Goal: Transaction & Acquisition: Purchase product/service

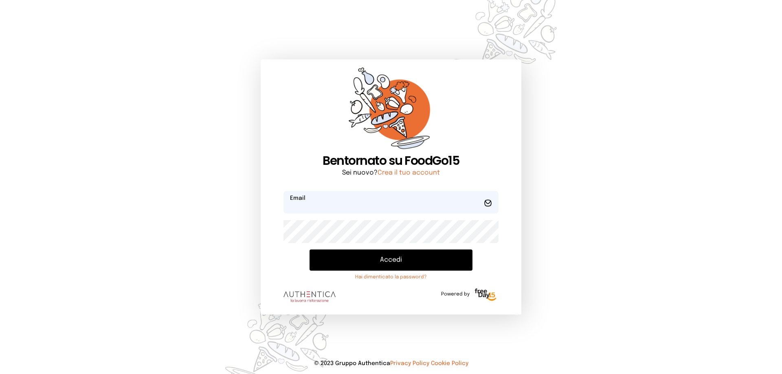
click at [311, 200] on input "email" at bounding box center [390, 202] width 215 height 23
type input "**********"
click at [309, 250] on button "Accedi" at bounding box center [390, 260] width 163 height 21
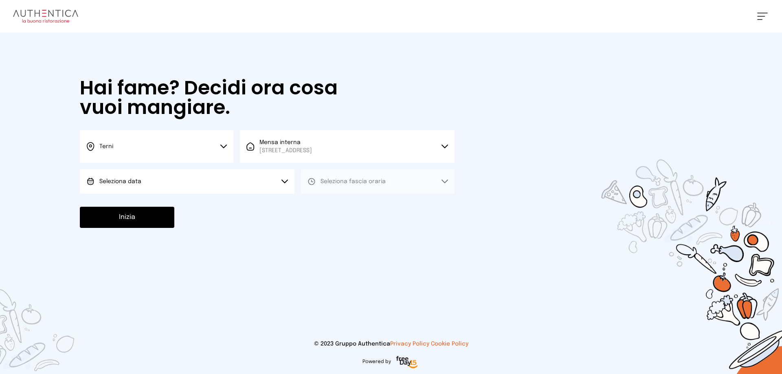
click at [169, 181] on button "Seleziona data" at bounding box center [187, 181] width 215 height 24
click at [151, 200] on li "[DATE], [DATE]" at bounding box center [187, 204] width 215 height 21
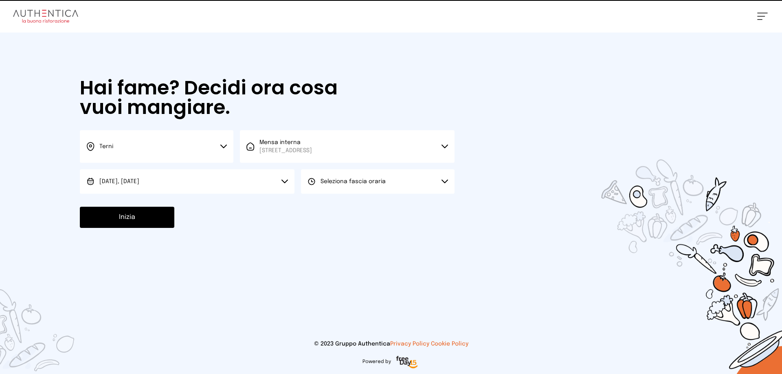
click at [323, 180] on span "Seleziona fascia oraria" at bounding box center [352, 182] width 65 height 6
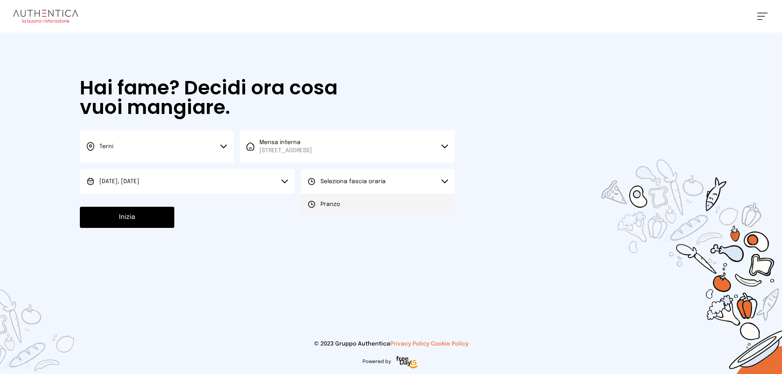
click at [345, 204] on li "Pranzo" at bounding box center [377, 204] width 153 height 21
click at [110, 223] on button "Inizia" at bounding box center [127, 217] width 94 height 21
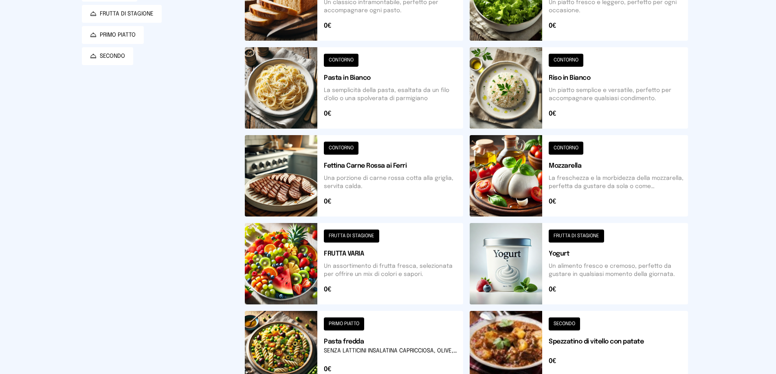
scroll to position [41, 0]
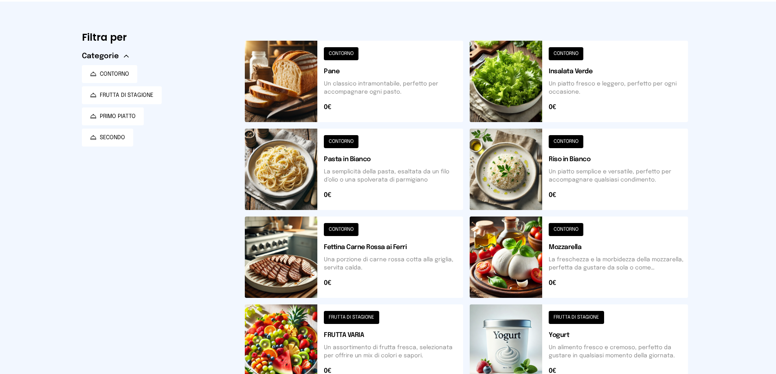
click at [484, 183] on button at bounding box center [578, 169] width 218 height 81
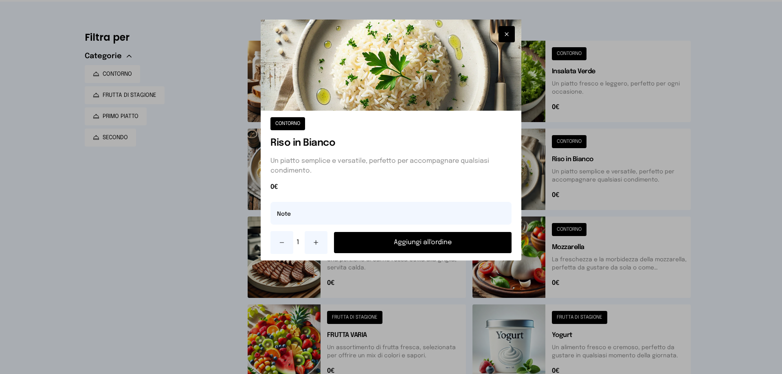
click at [467, 243] on button "Aggiungi all'ordine" at bounding box center [423, 242] width 178 height 21
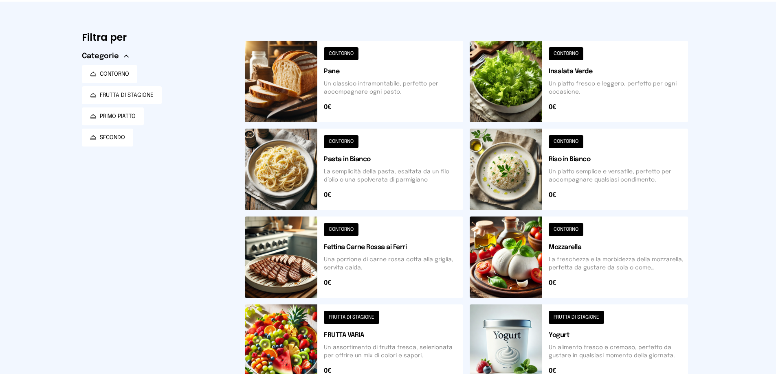
click at [281, 270] on button at bounding box center [354, 257] width 218 height 81
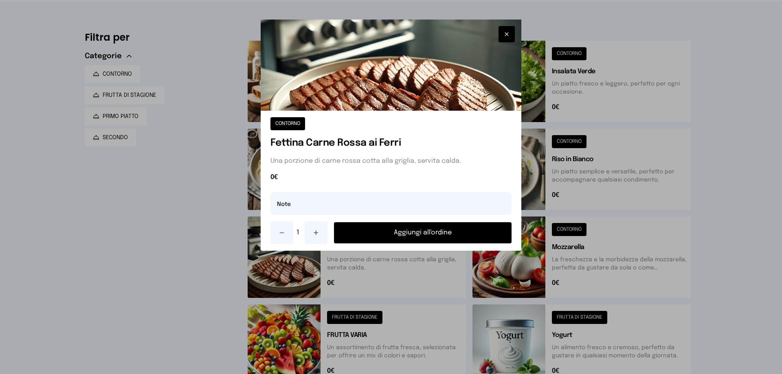
click at [426, 230] on button "Aggiungi all'ordine" at bounding box center [423, 232] width 178 height 21
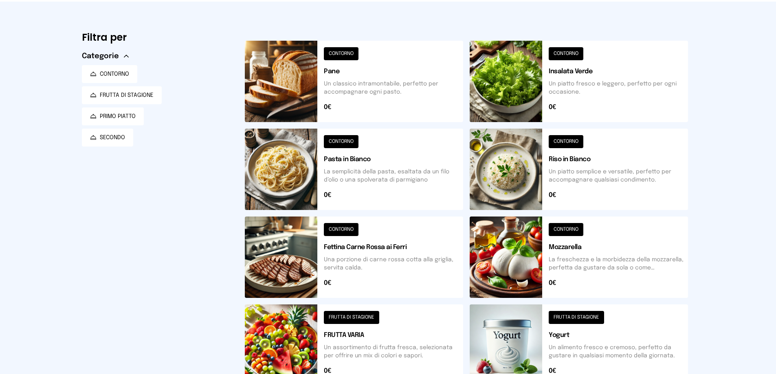
click at [529, 92] on button at bounding box center [578, 81] width 218 height 81
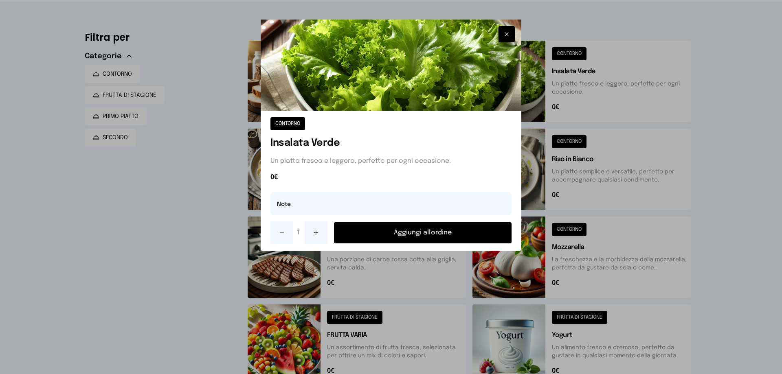
click at [456, 230] on button "Aggiungi all'ordine" at bounding box center [423, 232] width 178 height 21
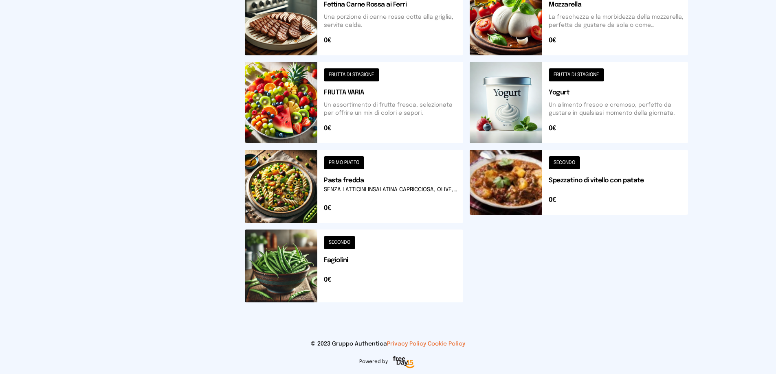
scroll to position [121, 0]
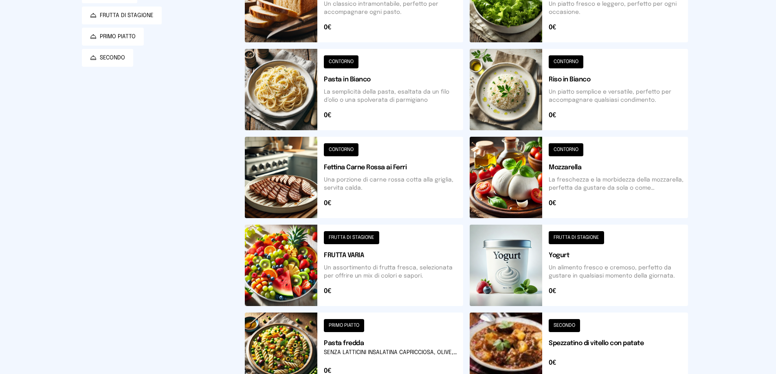
click at [258, 253] on button at bounding box center [354, 265] width 218 height 81
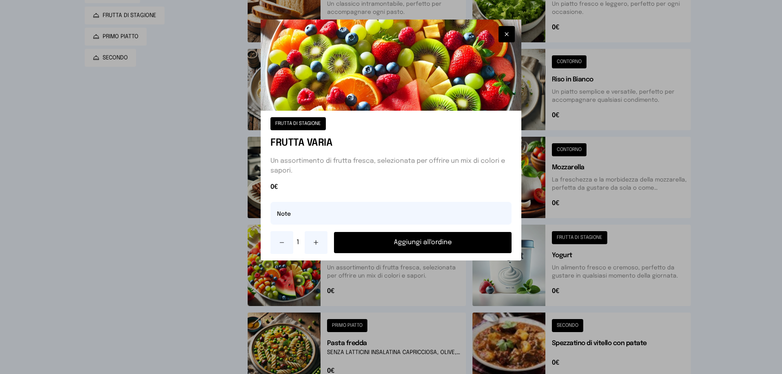
click at [412, 237] on button "Aggiungi all'ordine" at bounding box center [423, 242] width 178 height 21
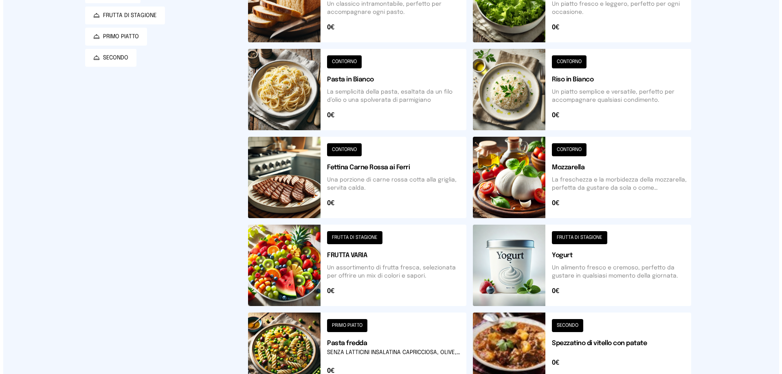
scroll to position [0, 0]
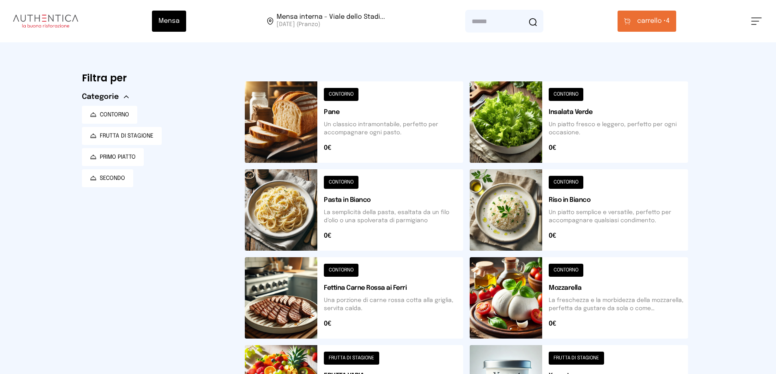
click at [639, 30] on button "carrello • 4" at bounding box center [646, 21] width 59 height 21
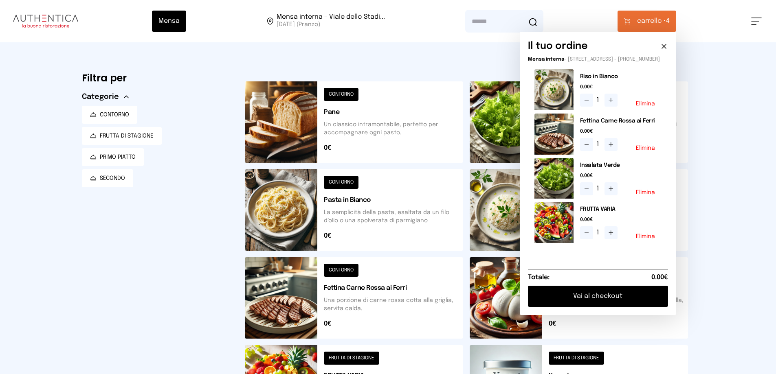
click at [592, 305] on button "Vai al checkout" at bounding box center [598, 296] width 140 height 21
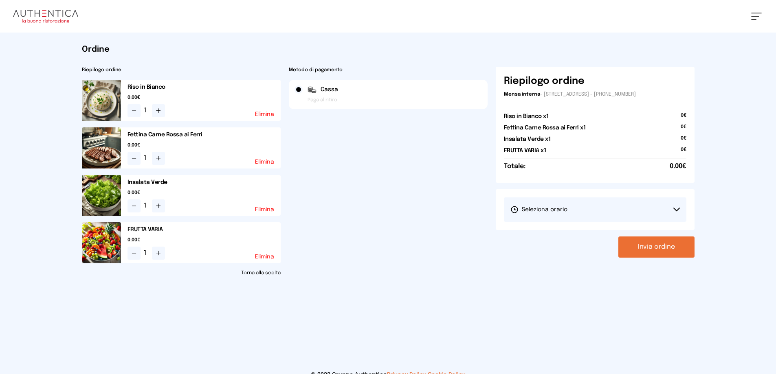
click at [639, 212] on button "Seleziona orario" at bounding box center [595, 209] width 182 height 24
click at [572, 235] on li "1° Turno (13:00 - 15:00)" at bounding box center [595, 232] width 182 height 21
click at [671, 245] on button "Invia ordine" at bounding box center [656, 247] width 76 height 21
